Goal: Information Seeking & Learning: Learn about a topic

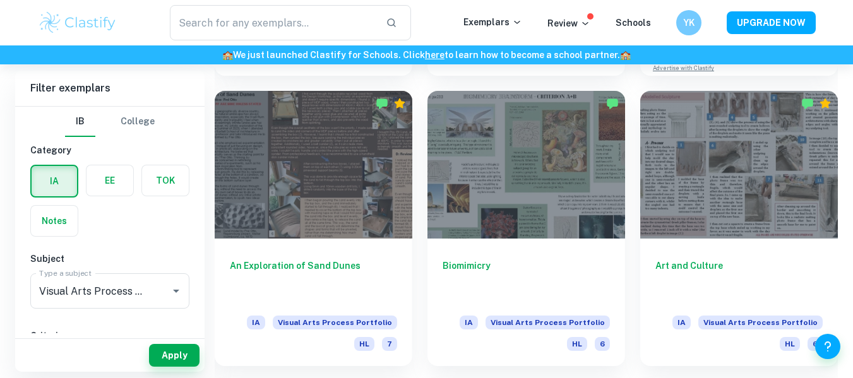
scroll to position [563, 0]
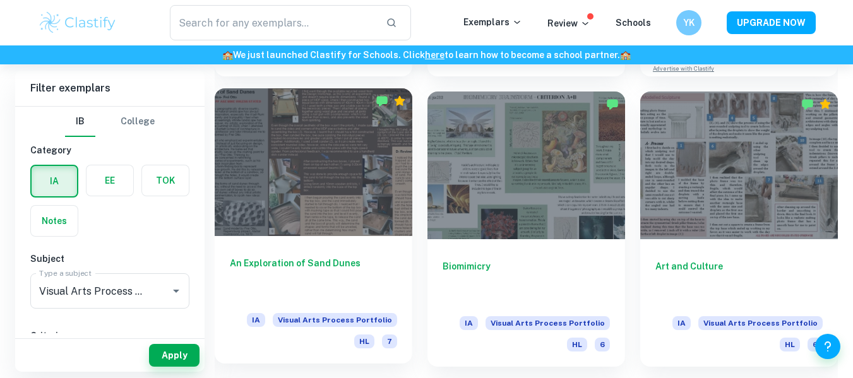
click at [355, 177] on div at bounding box center [314, 162] width 198 height 148
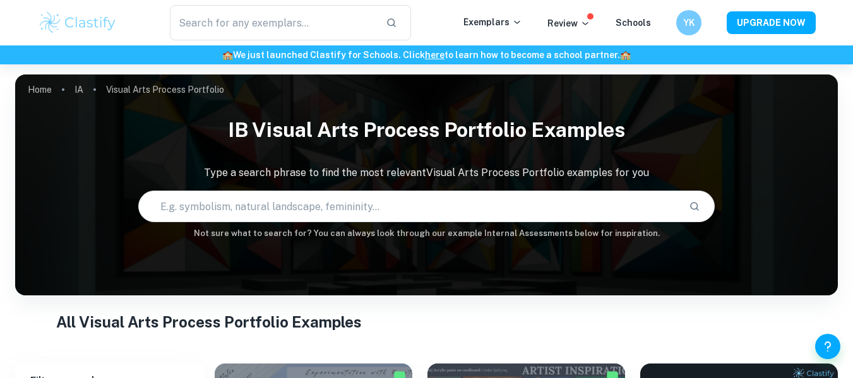
scroll to position [287, 0]
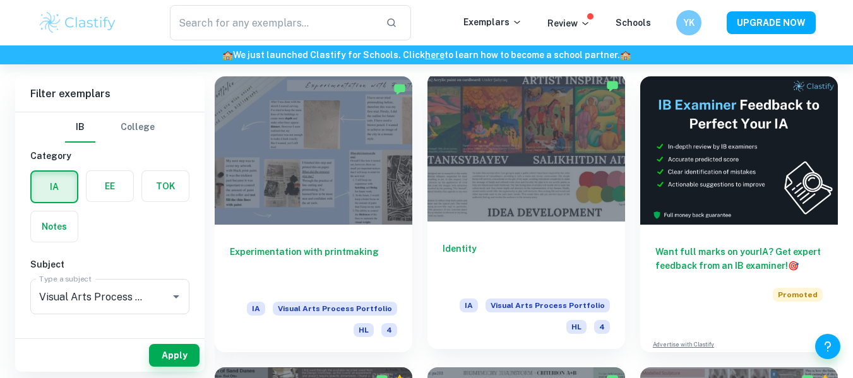
click at [520, 184] on div at bounding box center [526, 147] width 198 height 148
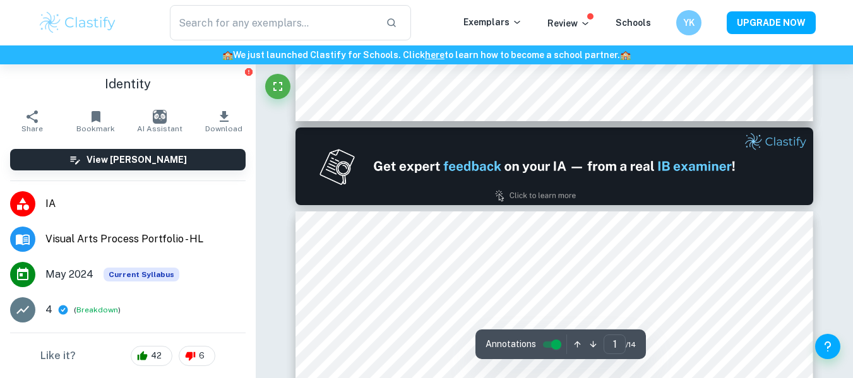
type input "2"
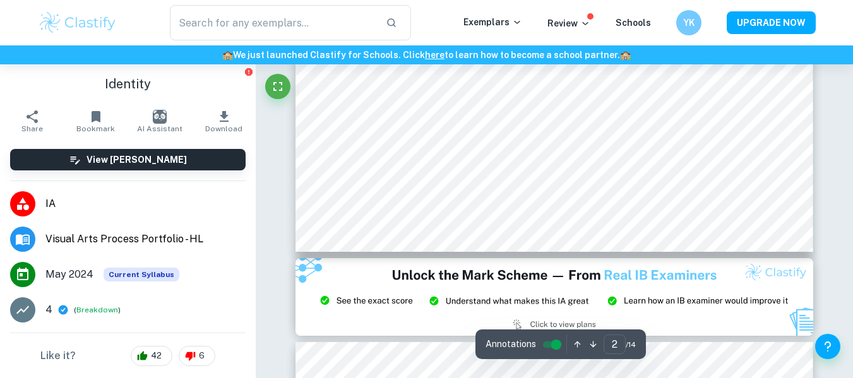
scroll to position [499, 0]
